Goal: Book appointment/travel/reservation

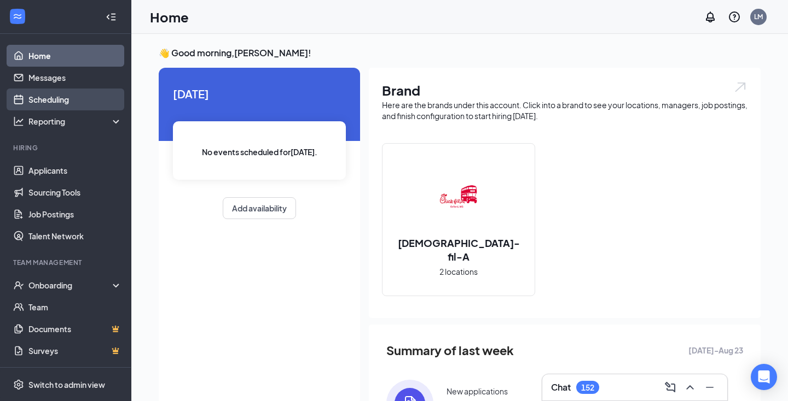
click at [87, 102] on link "Scheduling" at bounding box center [75, 100] width 94 height 22
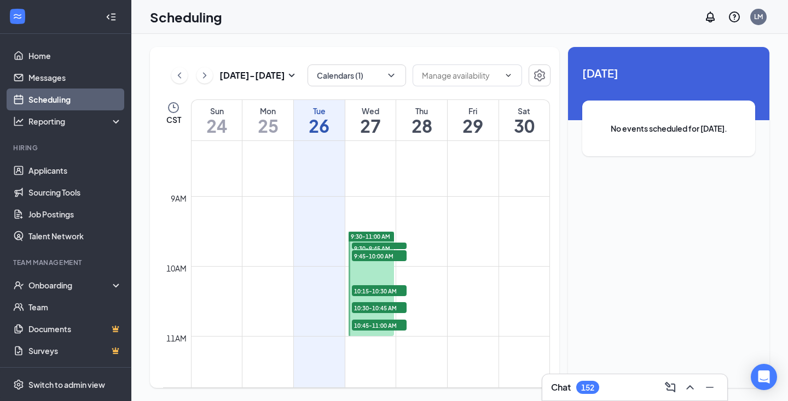
scroll to position [578, 0]
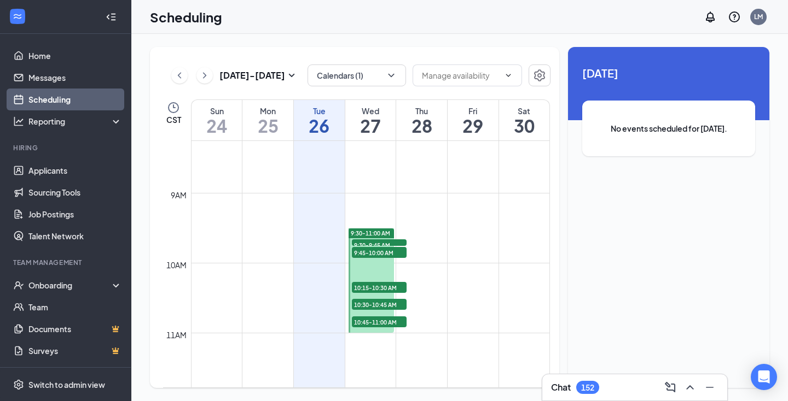
click at [376, 242] on span "9:30-9:45 AM" at bounding box center [379, 245] width 55 height 11
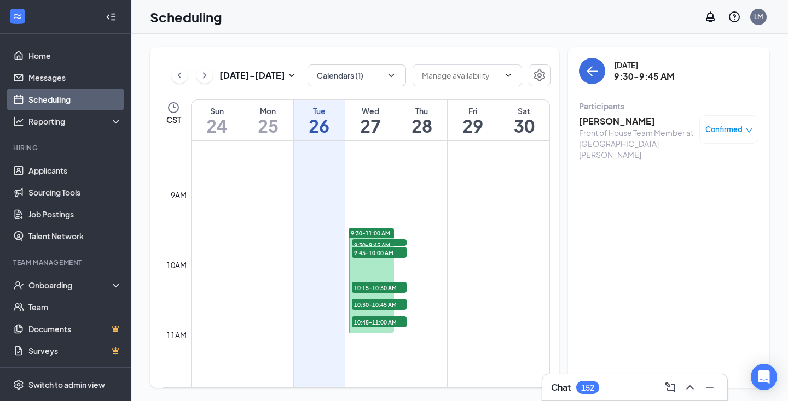
click at [376, 242] on span "9:30-9:45 AM" at bounding box center [379, 245] width 55 height 11
click at [376, 249] on span "9:45-10:00 AM" at bounding box center [379, 252] width 55 height 11
click at [373, 286] on span "10:15-10:30 AM" at bounding box center [379, 287] width 55 height 11
click at [373, 306] on span "10:30-10:45 AM" at bounding box center [379, 304] width 55 height 11
click at [374, 320] on span "10:45-11:00 AM" at bounding box center [379, 322] width 55 height 11
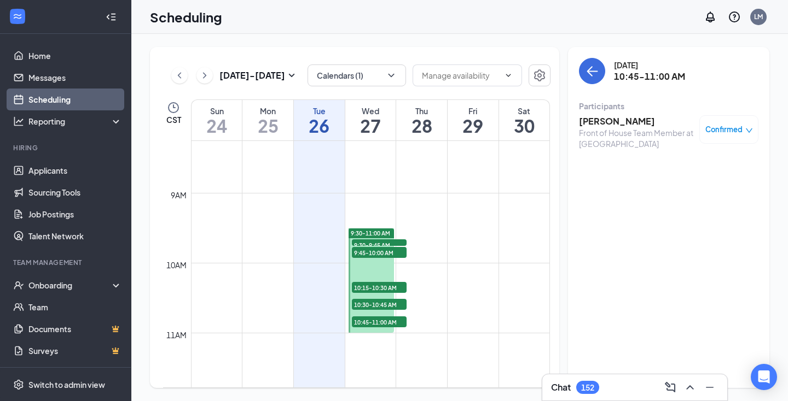
click at [461, 29] on div "Scheduling LM" at bounding box center [459, 17] width 656 height 34
click at [417, 46] on div "[DATE] - [DATE] Calendars (1) CST Sun 24 Mon 25 Tue 26 Wed 27 Thu 28 Fri 29 Sat…" at bounding box center [459, 218] width 656 height 368
